Goal: Information Seeking & Learning: Check status

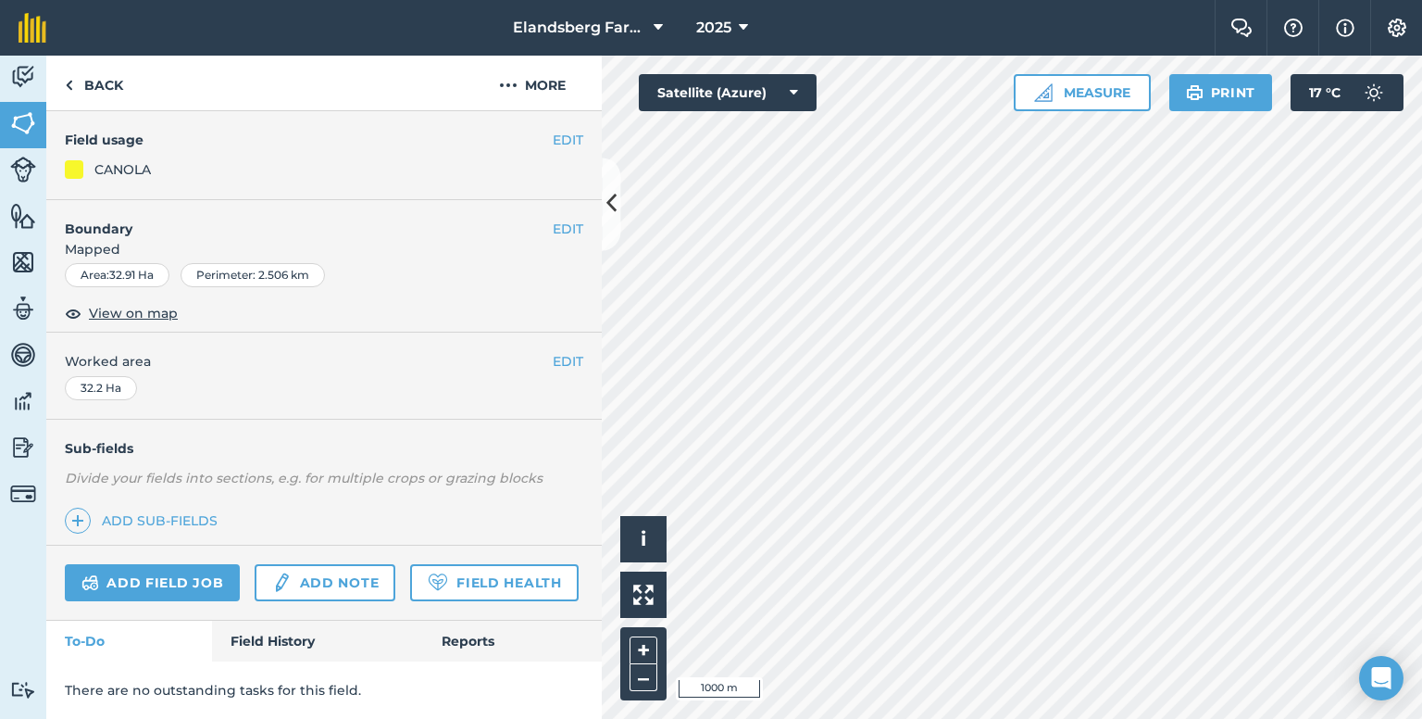
scroll to position [202, 0]
click at [297, 634] on link "Field History" at bounding box center [317, 640] width 210 height 41
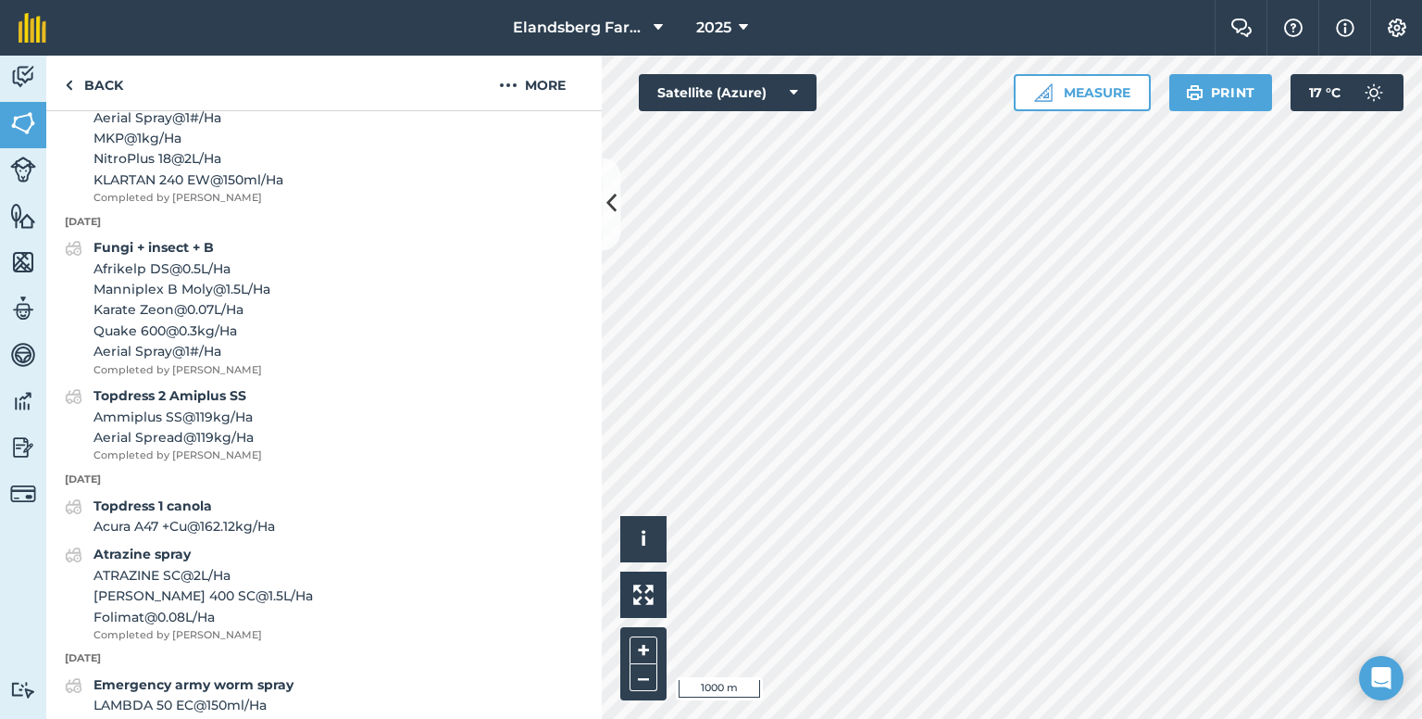
scroll to position [1035, 0]
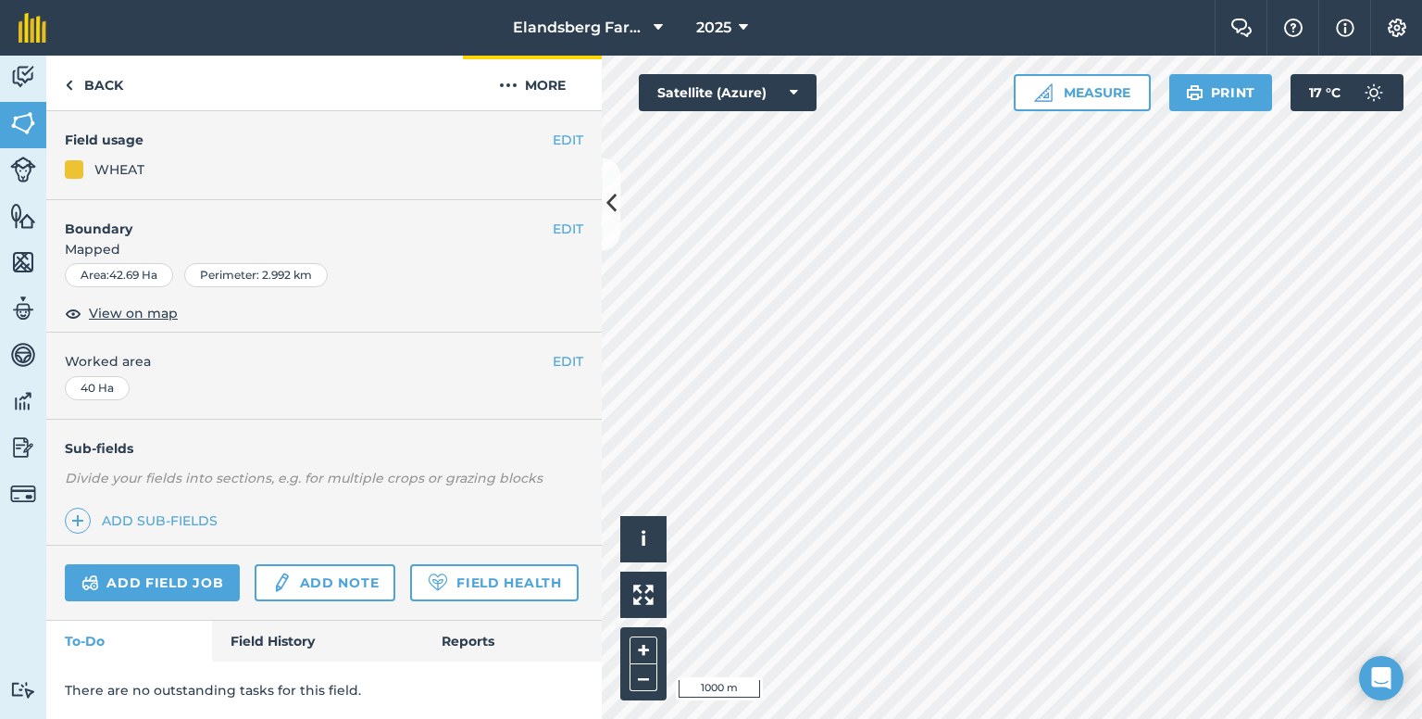
scroll to position [202, 0]
click at [284, 635] on link "Field History" at bounding box center [317, 640] width 210 height 41
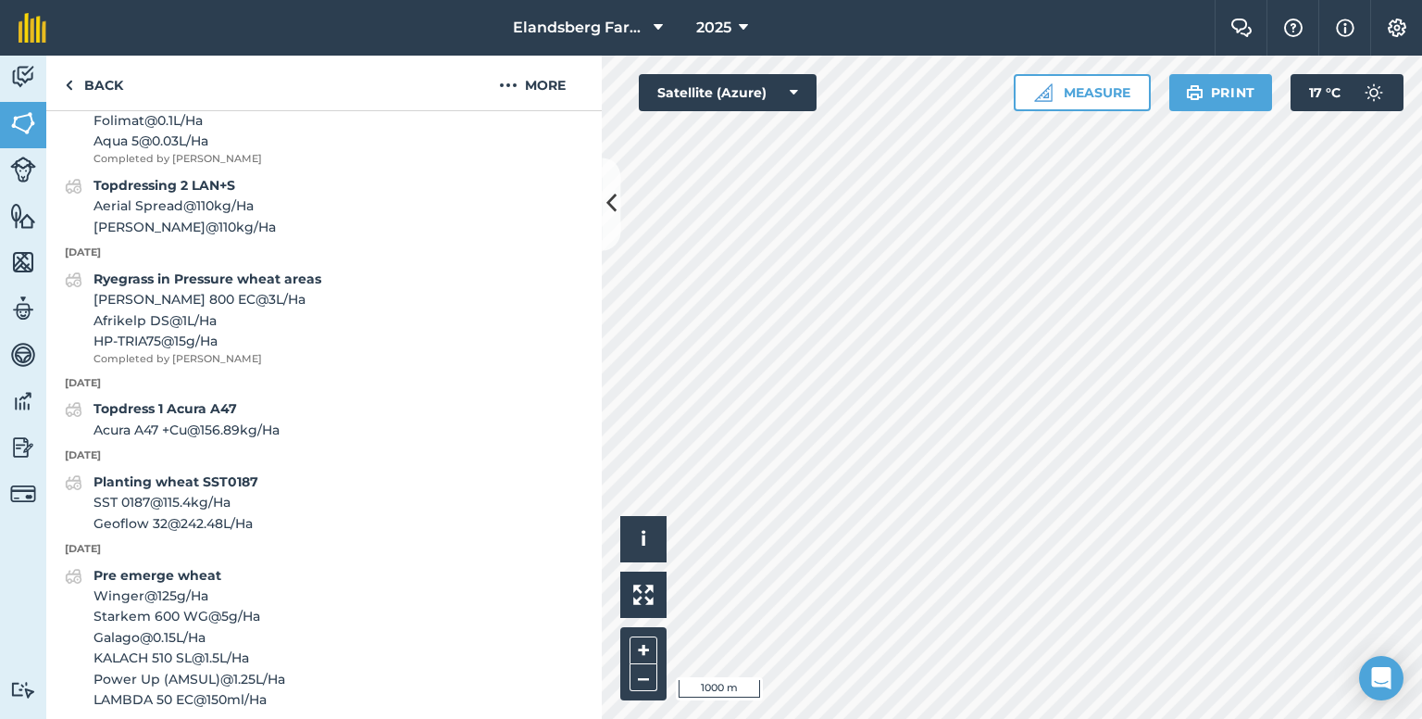
scroll to position [1035, 0]
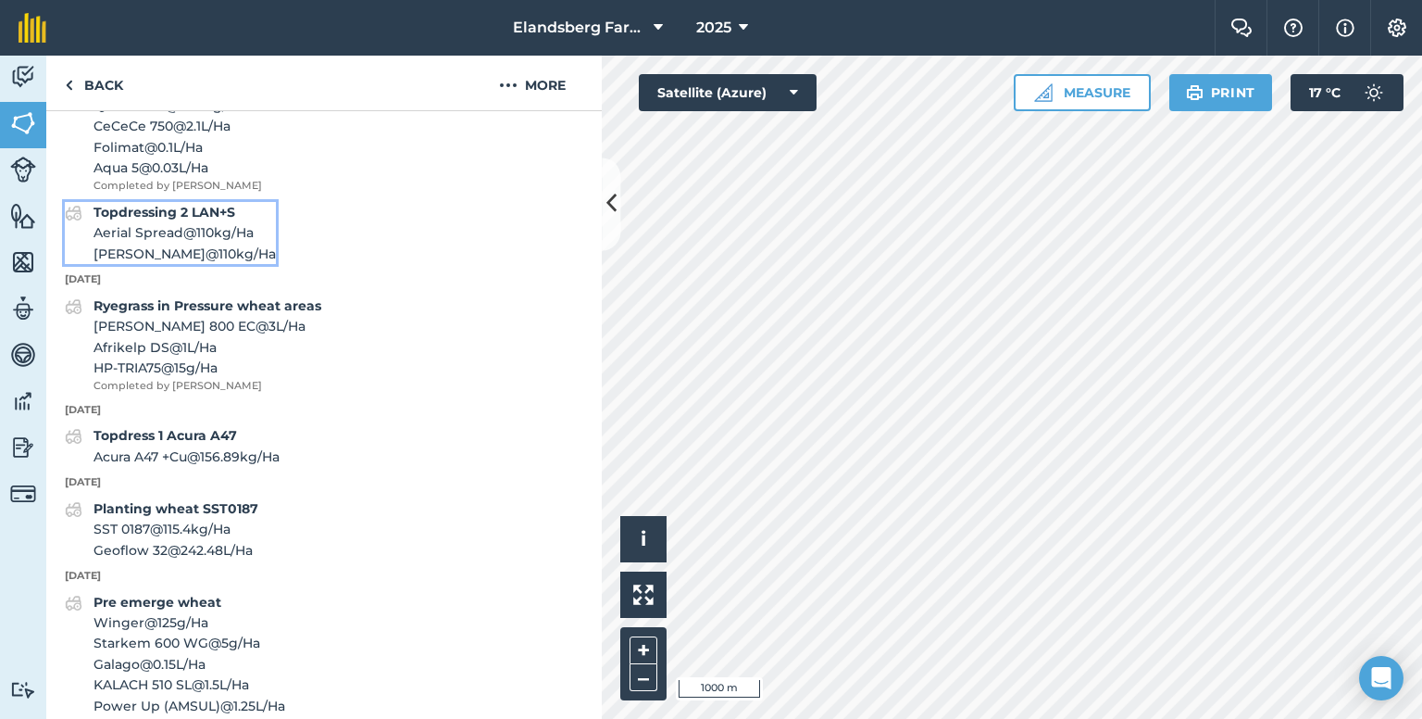
click at [162, 264] on span "[PERSON_NAME] @ 110 kg / Ha" at bounding box center [185, 254] width 182 height 20
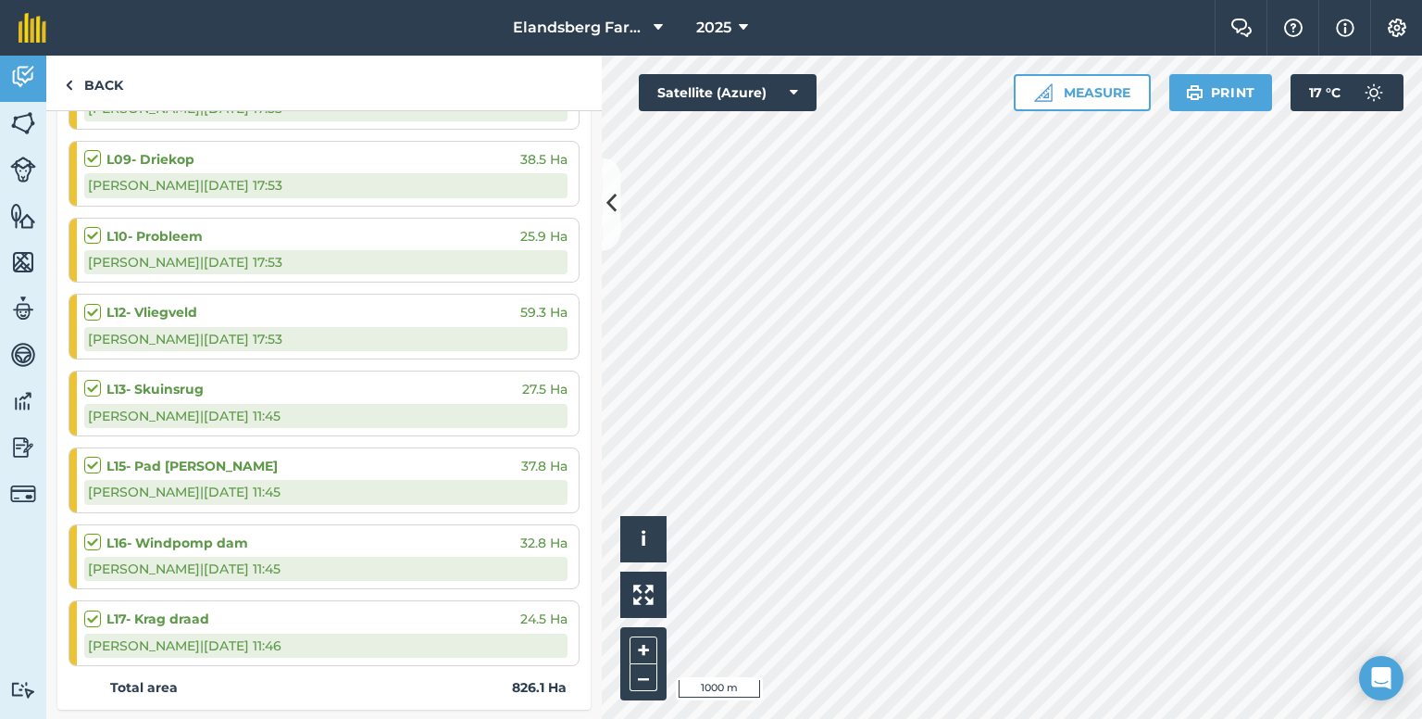
scroll to position [1574, 0]
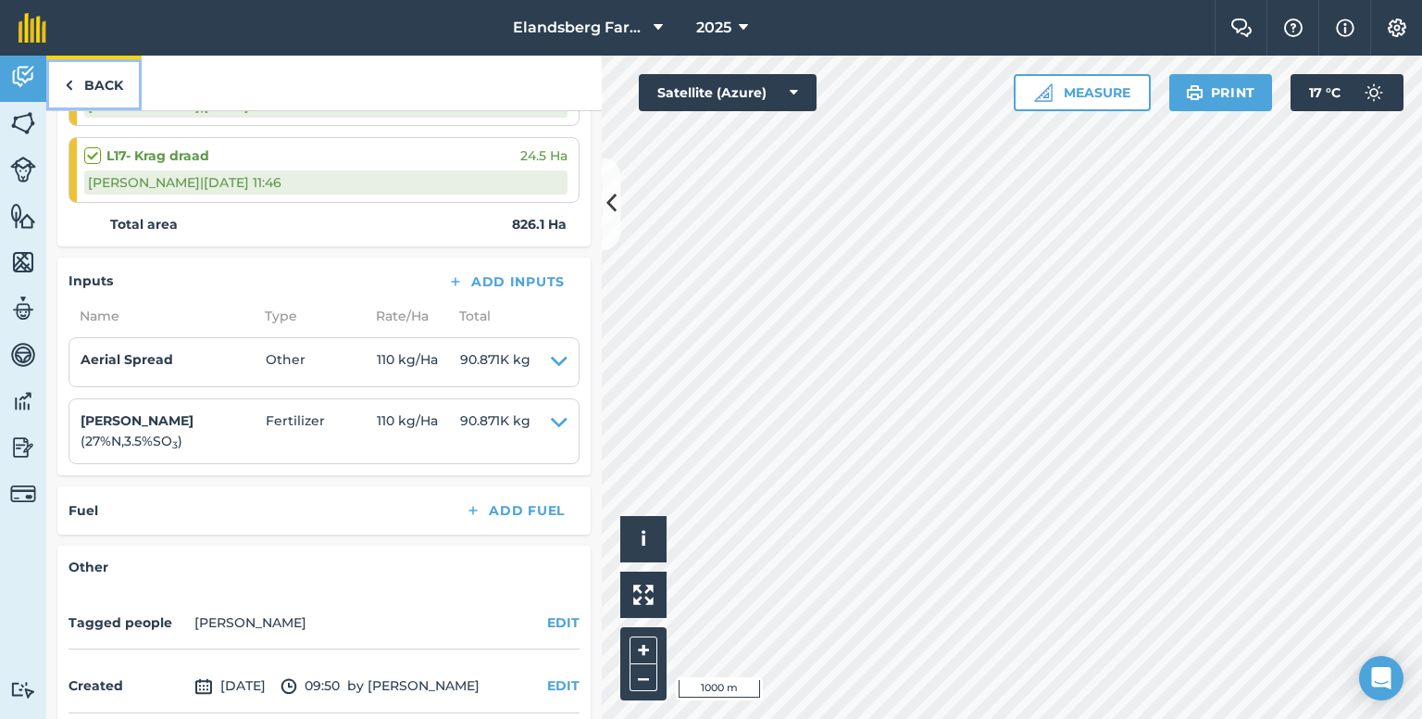
click at [67, 91] on img at bounding box center [69, 85] width 8 height 22
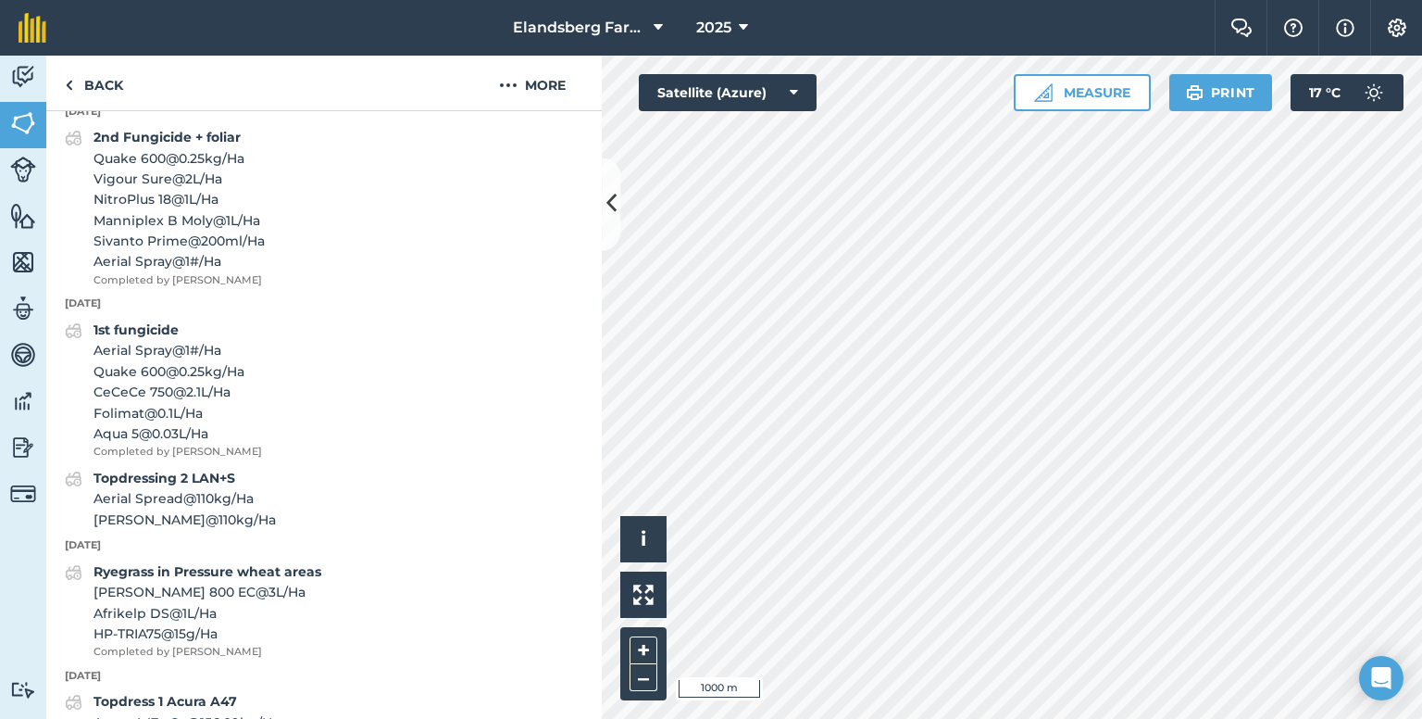
scroll to position [741, 0]
